Goal: Task Accomplishment & Management: Manage account settings

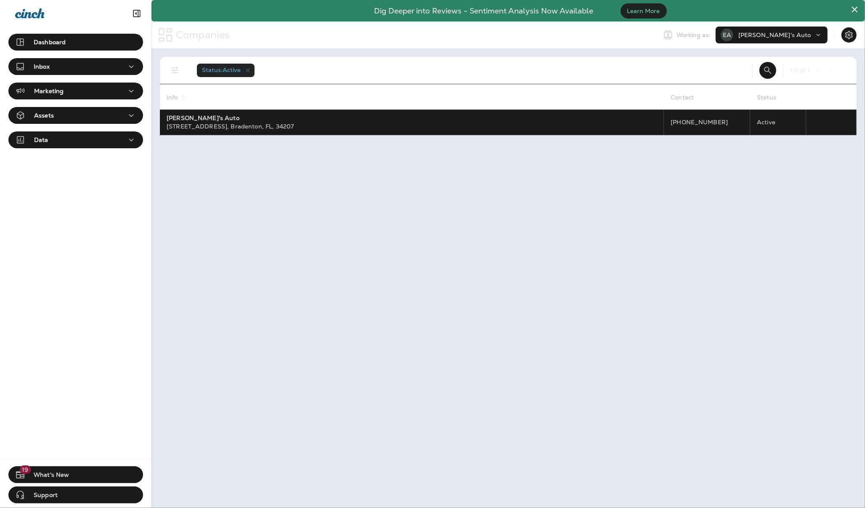
click at [306, 200] on div "Status : Active 1 - 1 of 1 Info sorted ascending Contact Status [PERSON_NAME]'s…" at bounding box center [509, 277] width 714 height 459
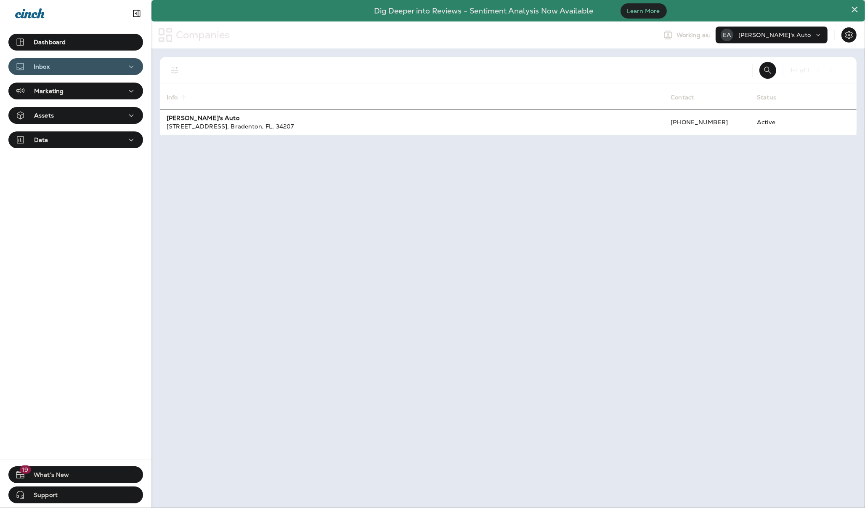
click at [103, 68] on div "Inbox" at bounding box center [75, 66] width 121 height 11
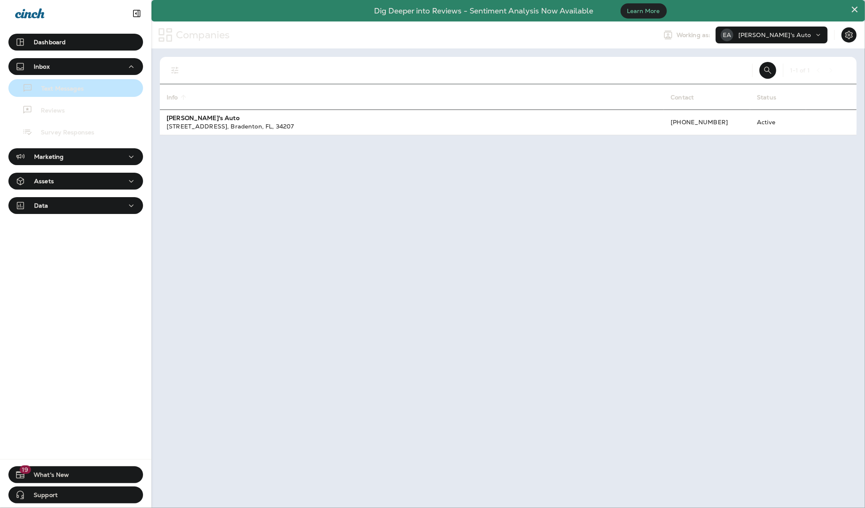
click at [87, 90] on div "Text Messages" at bounding box center [76, 88] width 128 height 13
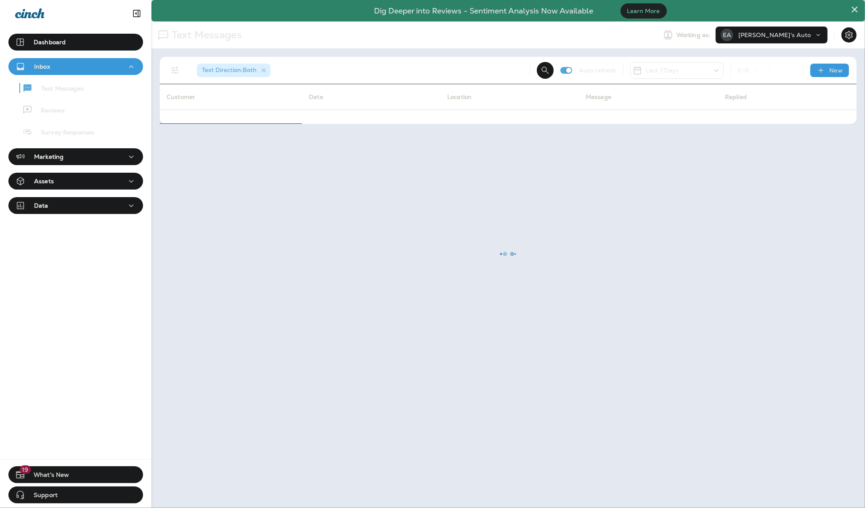
click at [181, 95] on div at bounding box center [508, 254] width 712 height 506
click at [548, 67] on div at bounding box center [508, 254] width 712 height 506
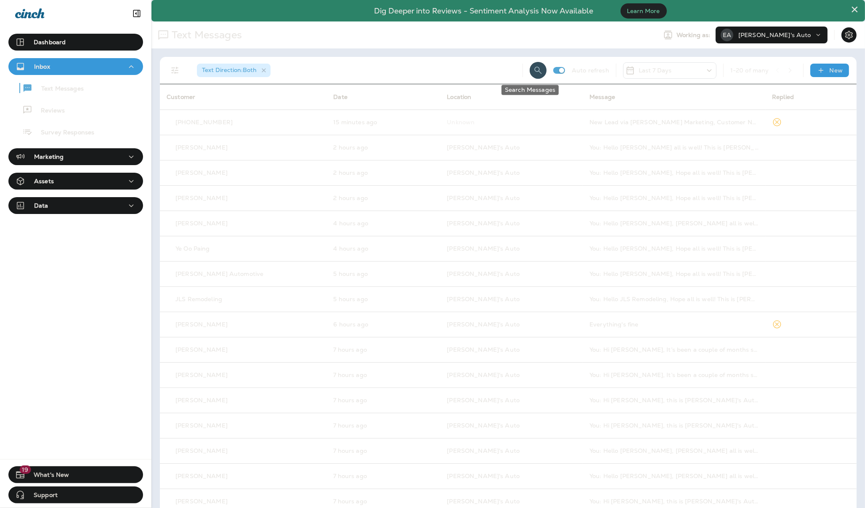
click at [533, 71] on icon "Search Messages" at bounding box center [538, 70] width 10 height 10
type input "**********"
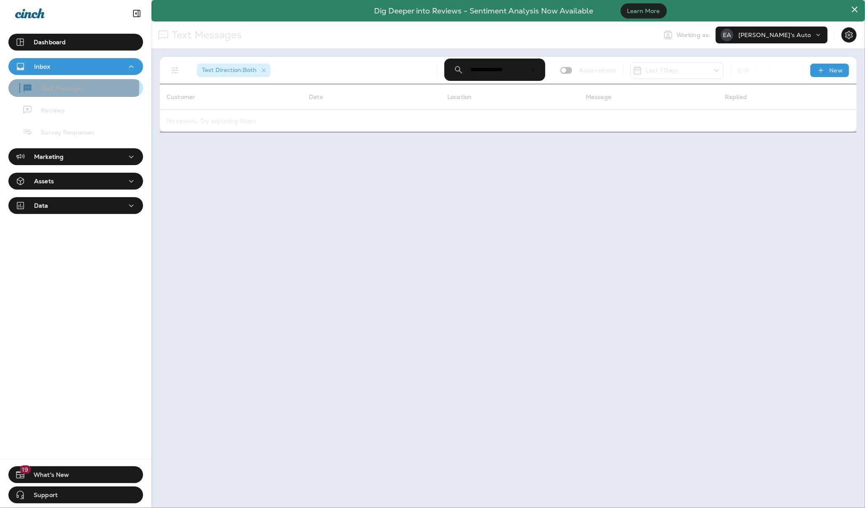
click at [62, 87] on p "Text Messages" at bounding box center [58, 89] width 51 height 8
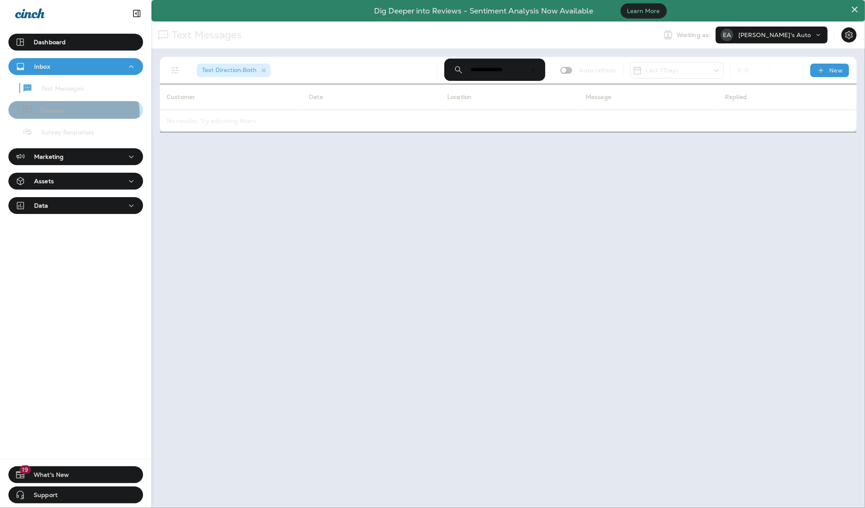
click at [66, 114] on div "Reviews" at bounding box center [76, 110] width 128 height 13
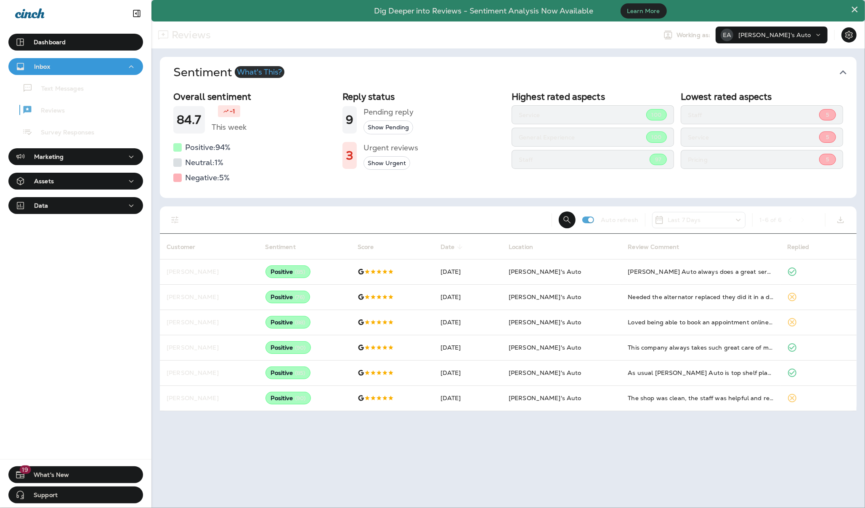
click at [855, 5] on button "×" at bounding box center [855, 9] width 8 height 13
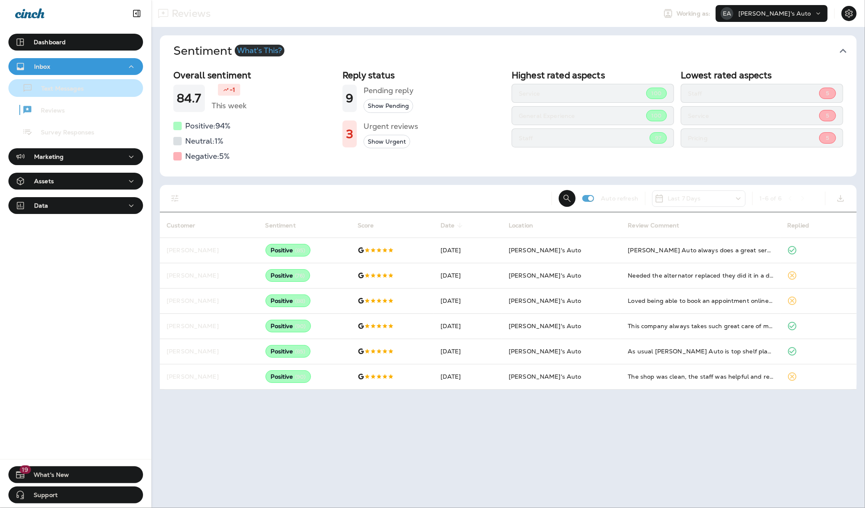
click at [58, 93] on p "Text Messages" at bounding box center [58, 89] width 51 height 8
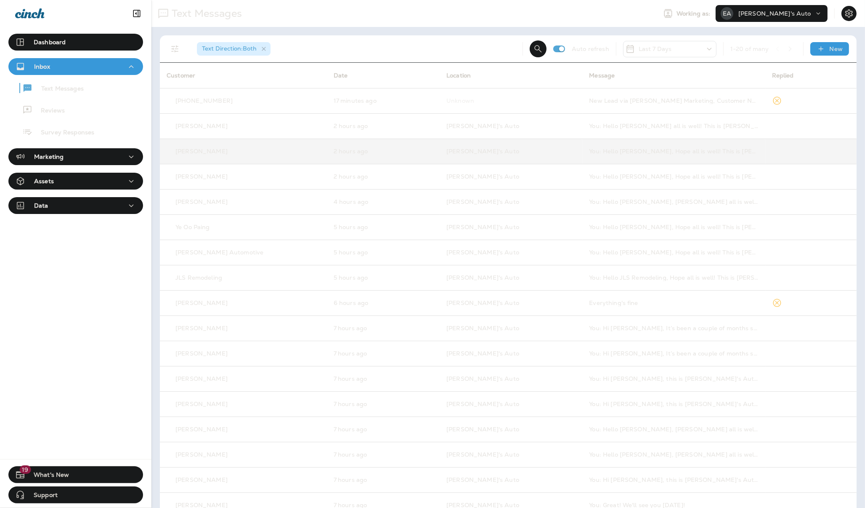
click at [532, 159] on td "[PERSON_NAME]'s Auto" at bounding box center [511, 150] width 143 height 25
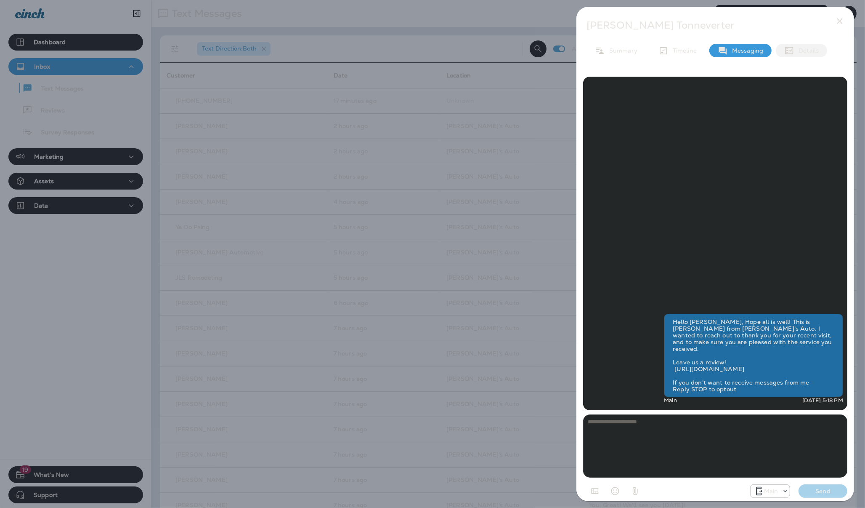
click at [804, 51] on p "Details" at bounding box center [807, 50] width 24 height 7
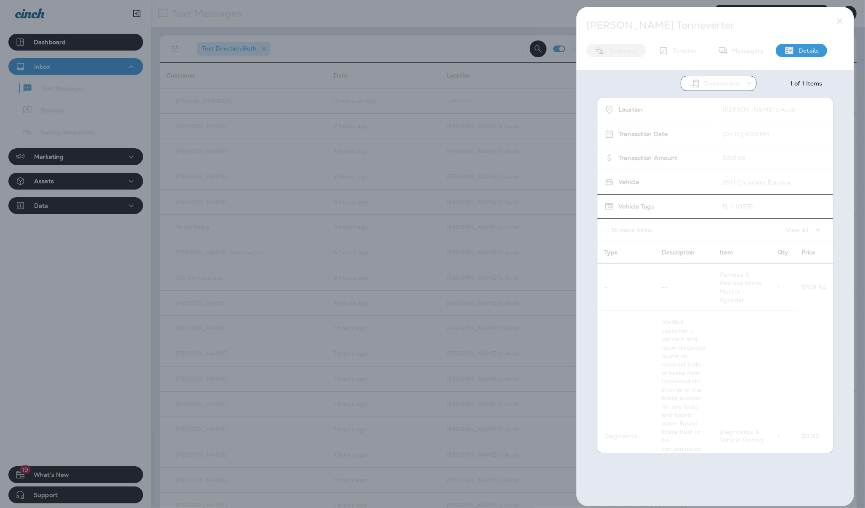
click at [630, 51] on p "Summary" at bounding box center [621, 50] width 32 height 7
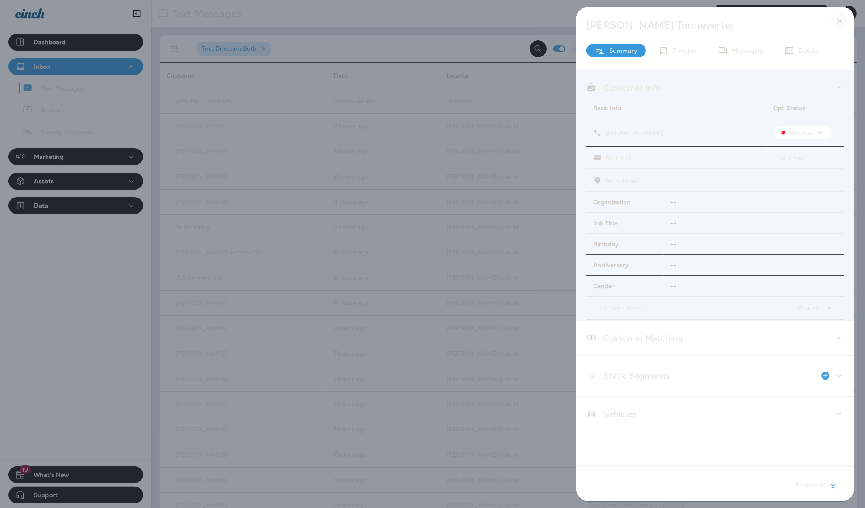
click at [841, 22] on icon "button" at bounding box center [840, 21] width 10 height 10
